Goal: Find specific page/section: Find specific page/section

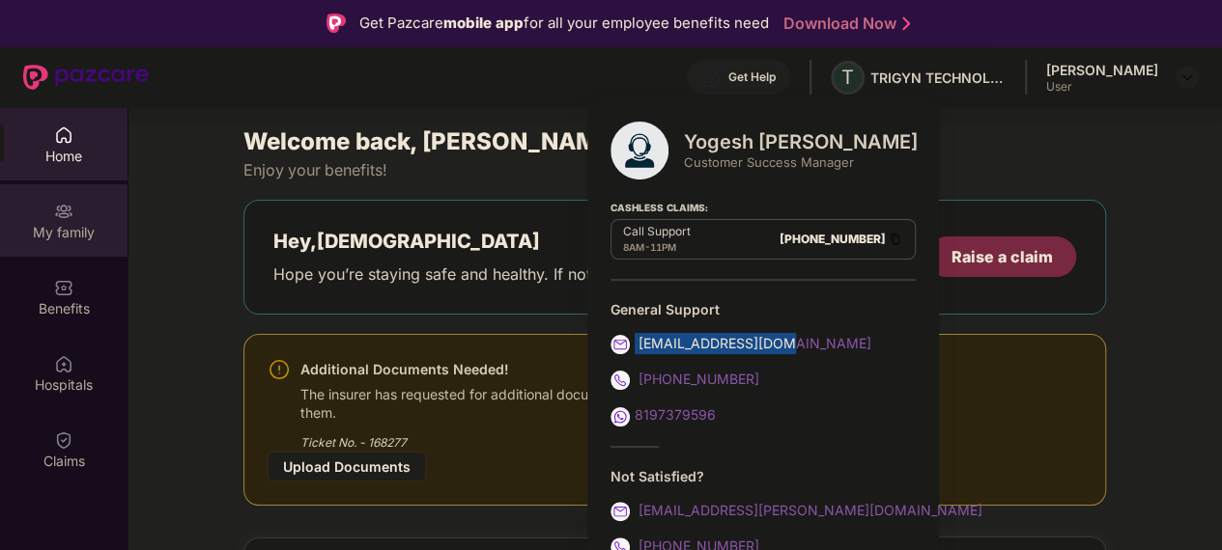
click at [52, 216] on div "My family" at bounding box center [63, 220] width 127 height 72
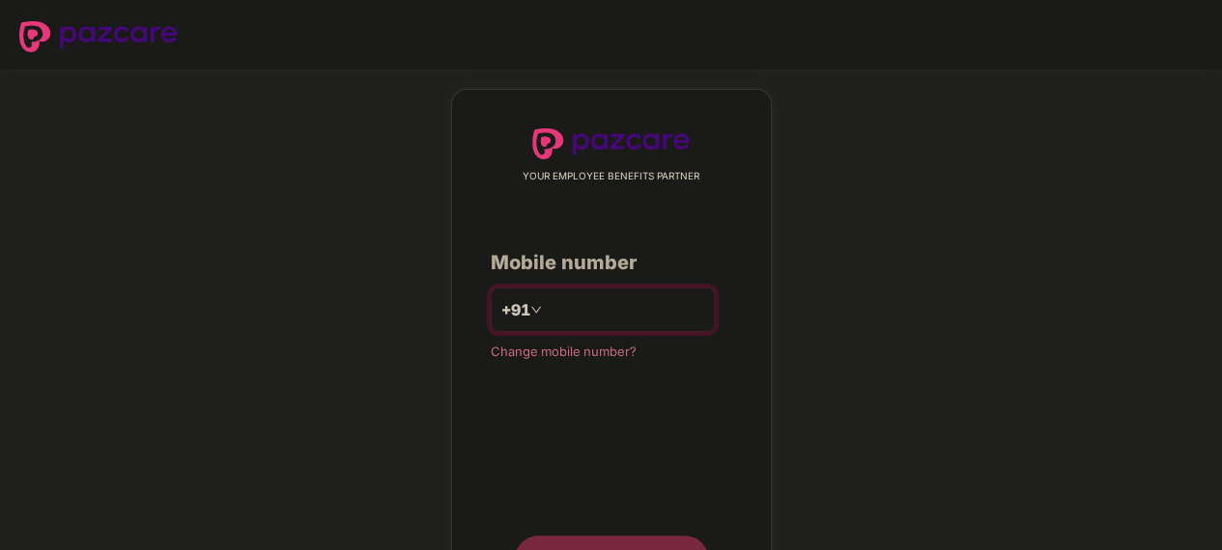
click at [604, 304] on input "number" at bounding box center [625, 310] width 158 height 31
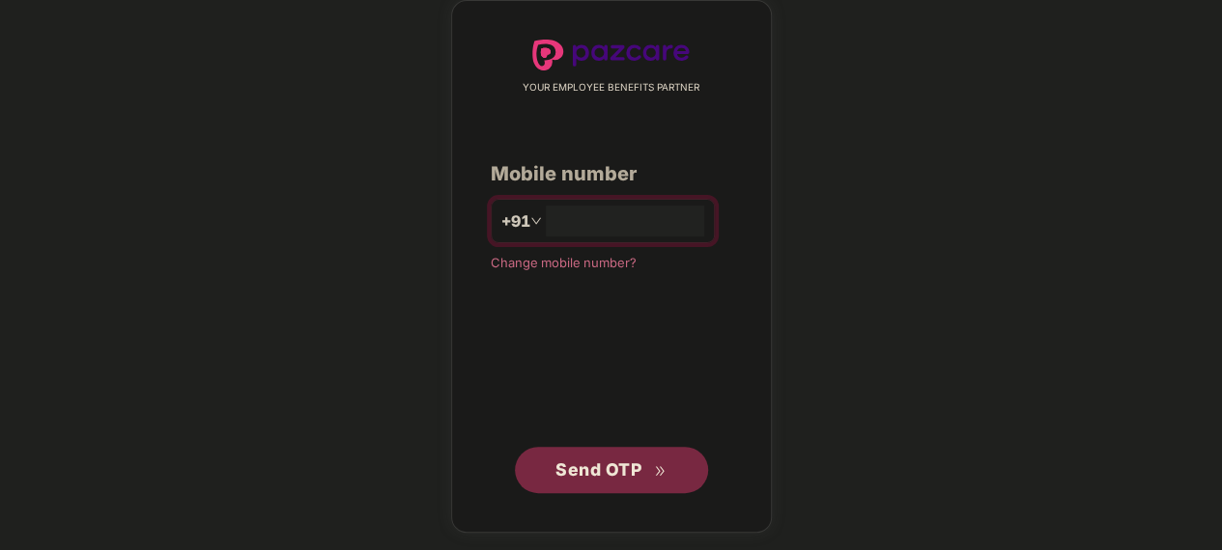
type input "**********"
click at [625, 452] on button "Send OTP" at bounding box center [611, 470] width 193 height 46
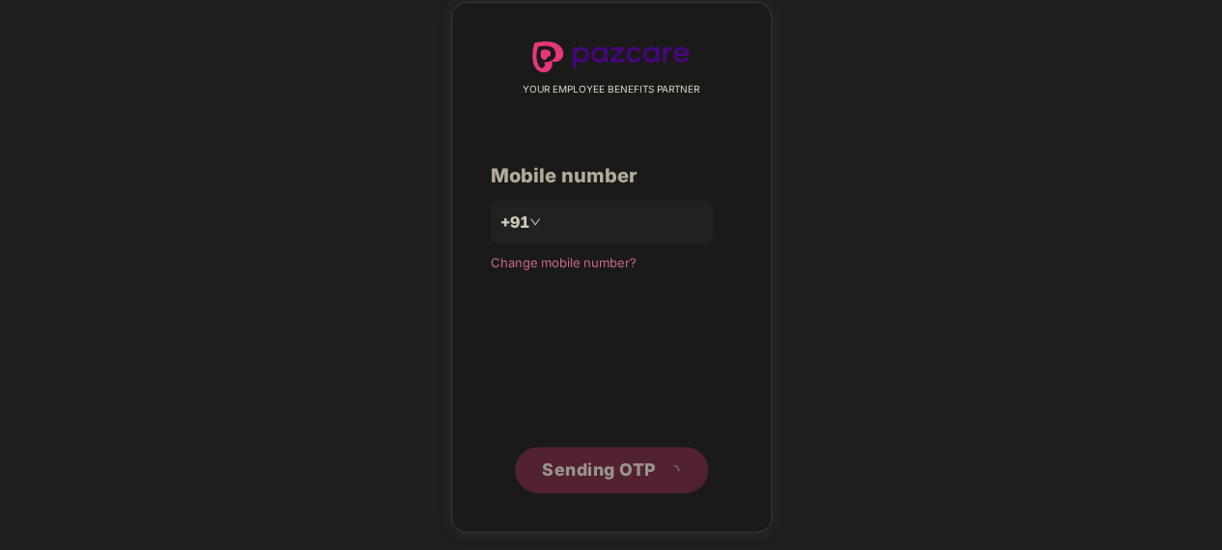
scroll to position [79, 0]
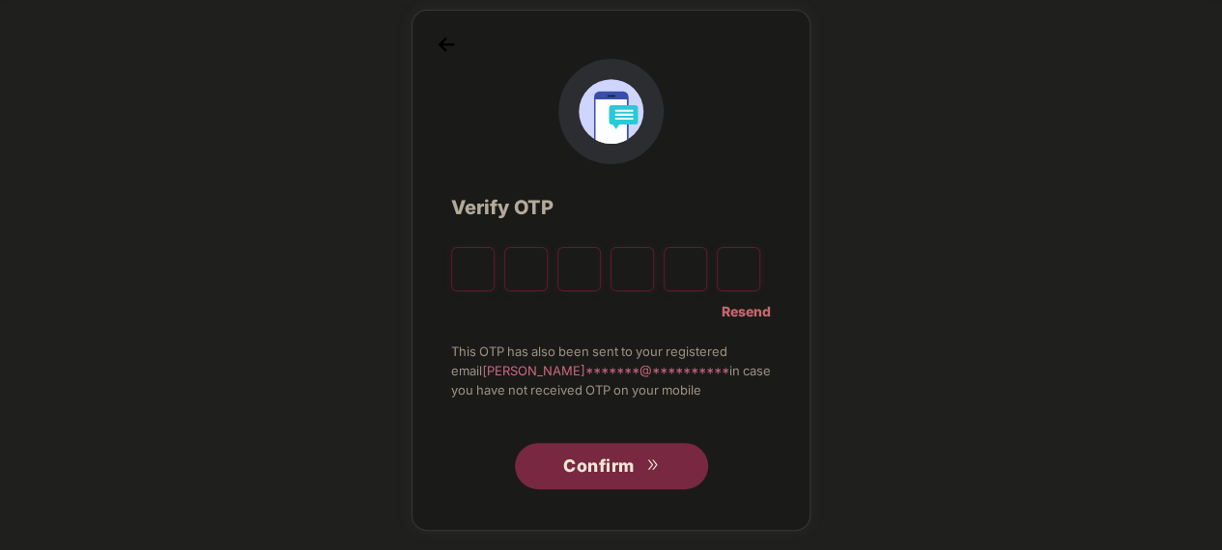
type input "*"
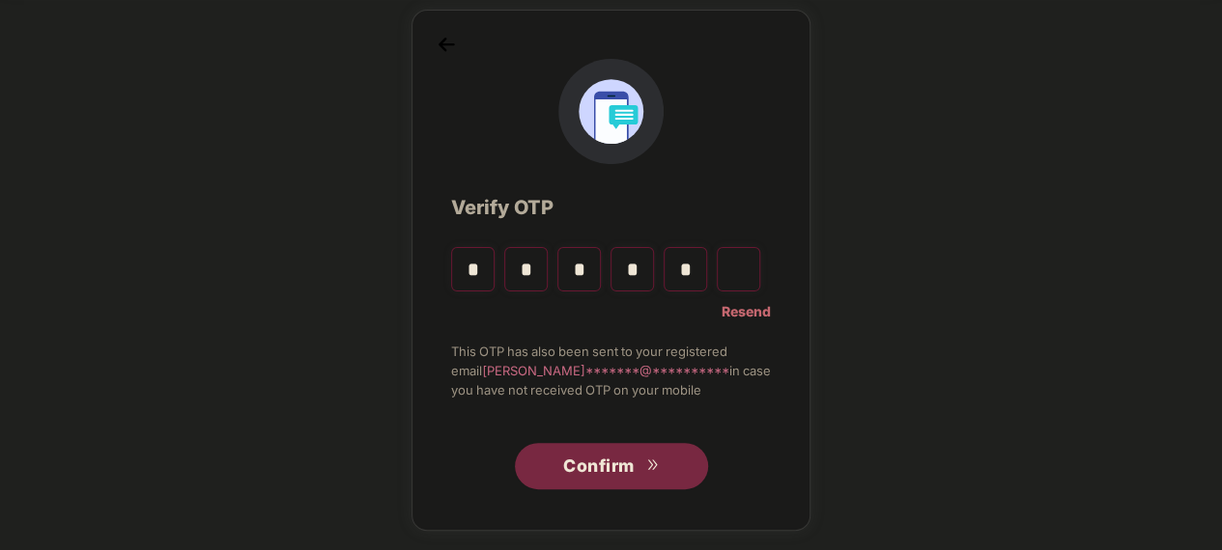
type input "*"
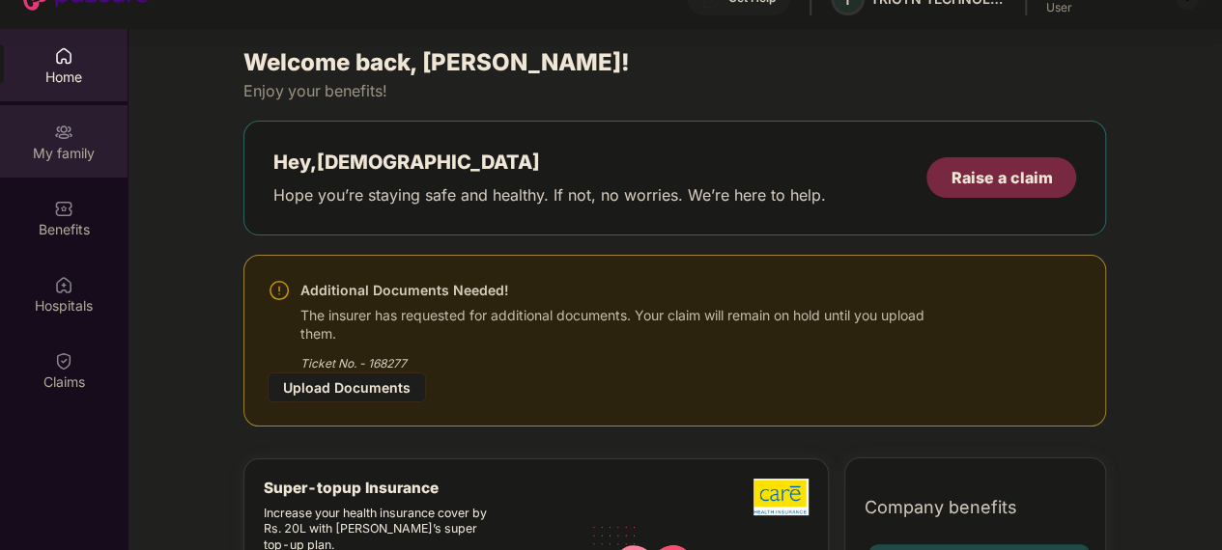
click at [67, 127] on img at bounding box center [63, 132] width 19 height 19
